Goal: Navigation & Orientation: Find specific page/section

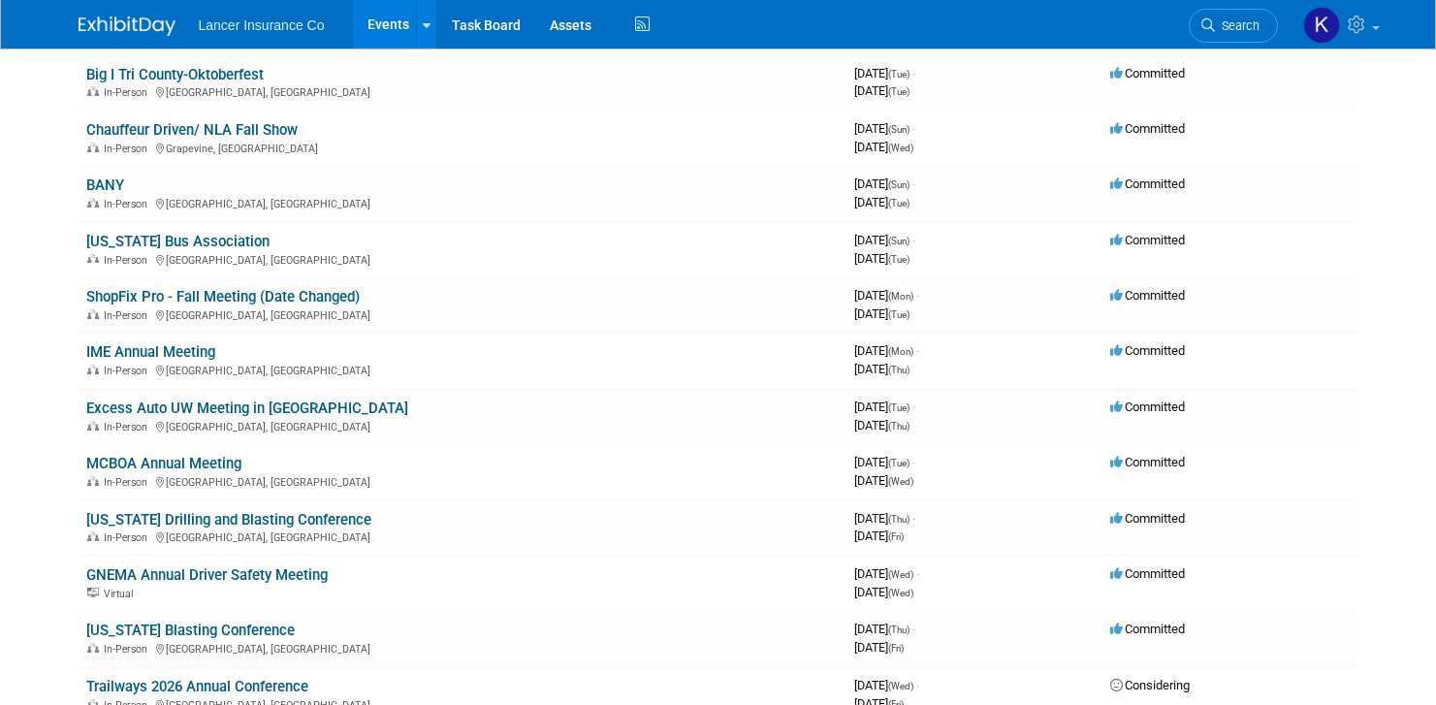
click at [109, 27] on img at bounding box center [127, 25] width 97 height 19
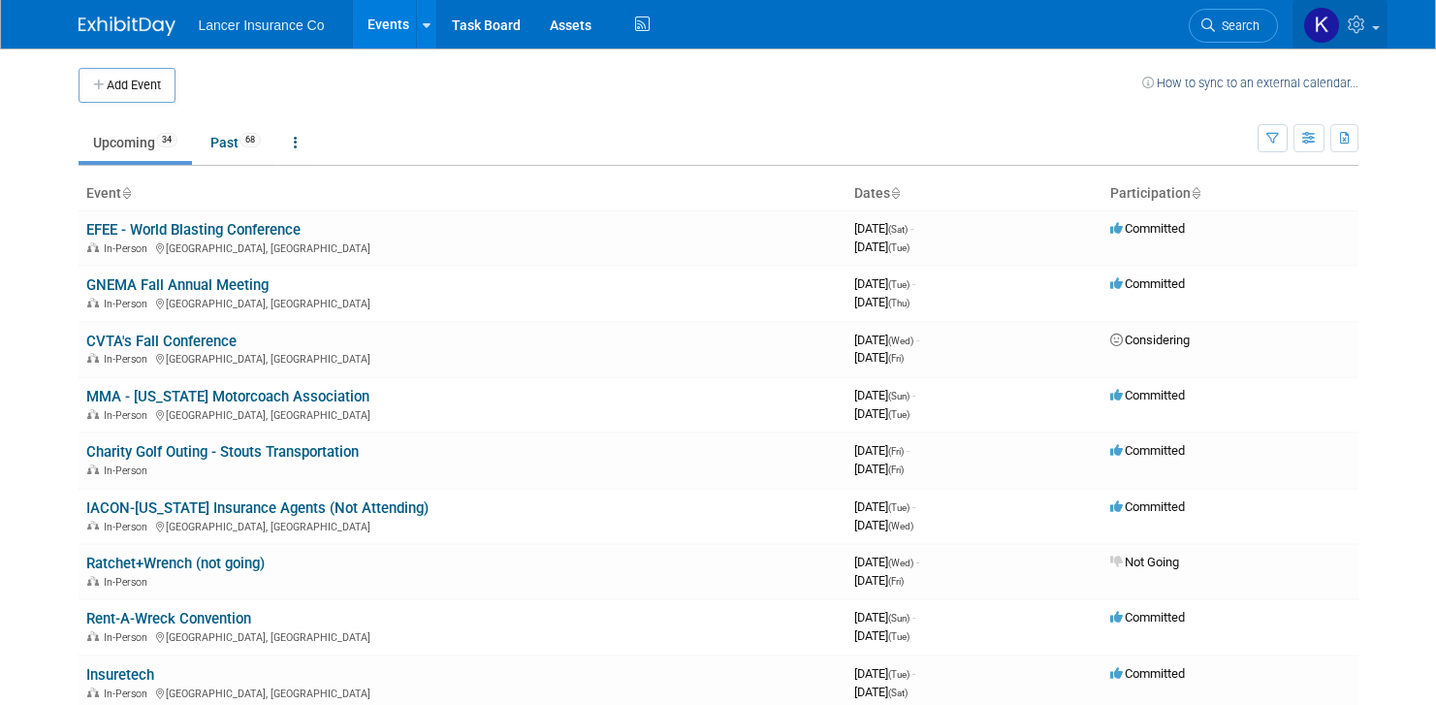
click at [1319, 25] on img at bounding box center [1321, 25] width 37 height 37
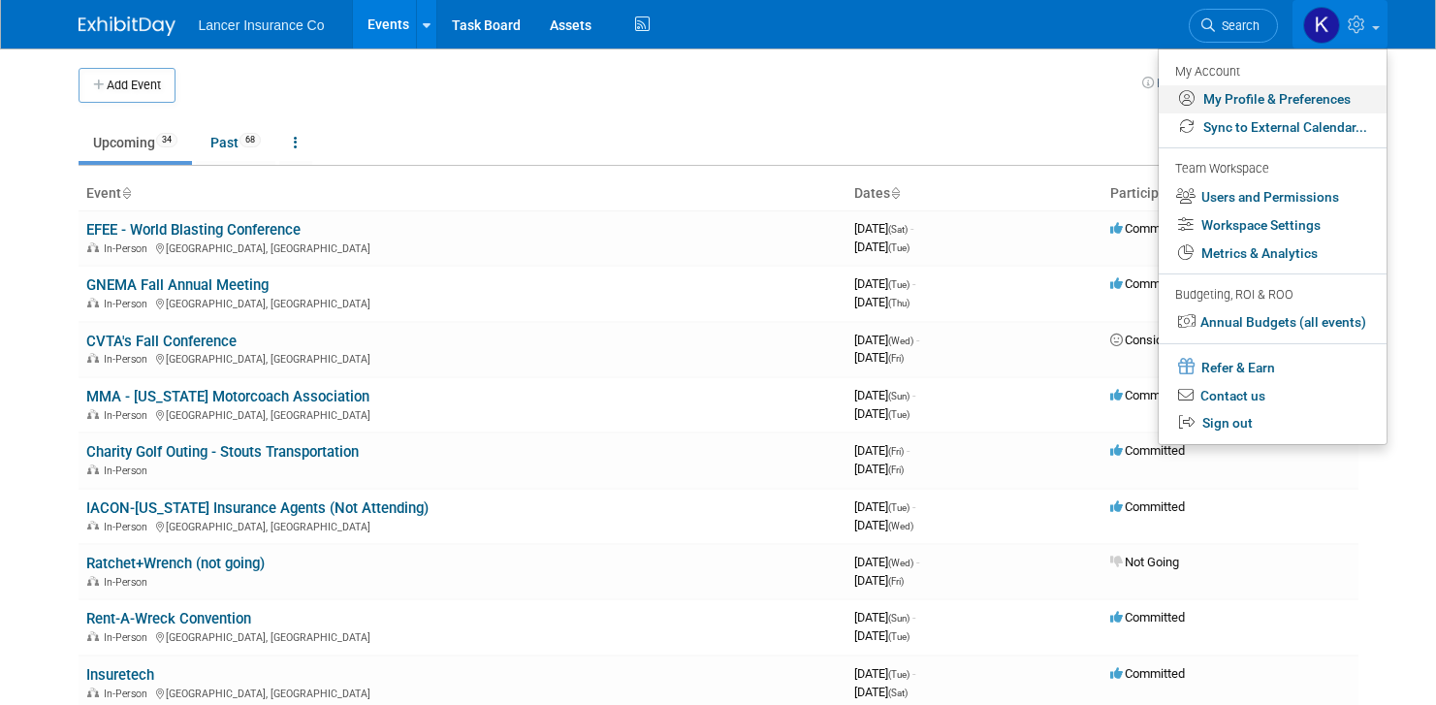
click at [1299, 101] on link "My Profile & Preferences" at bounding box center [1272, 99] width 228 height 28
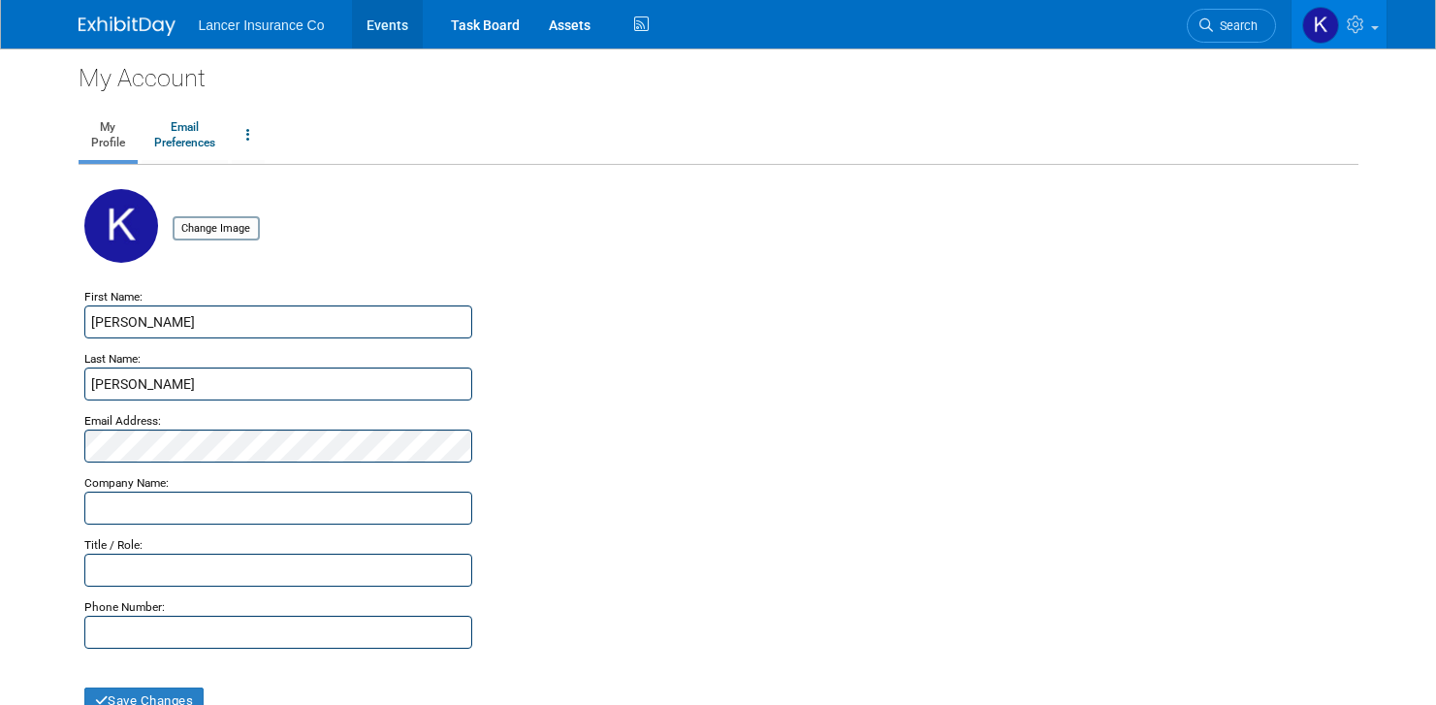
click at [399, 29] on link "Events" at bounding box center [387, 24] width 71 height 48
